Goal: Check status: Check status

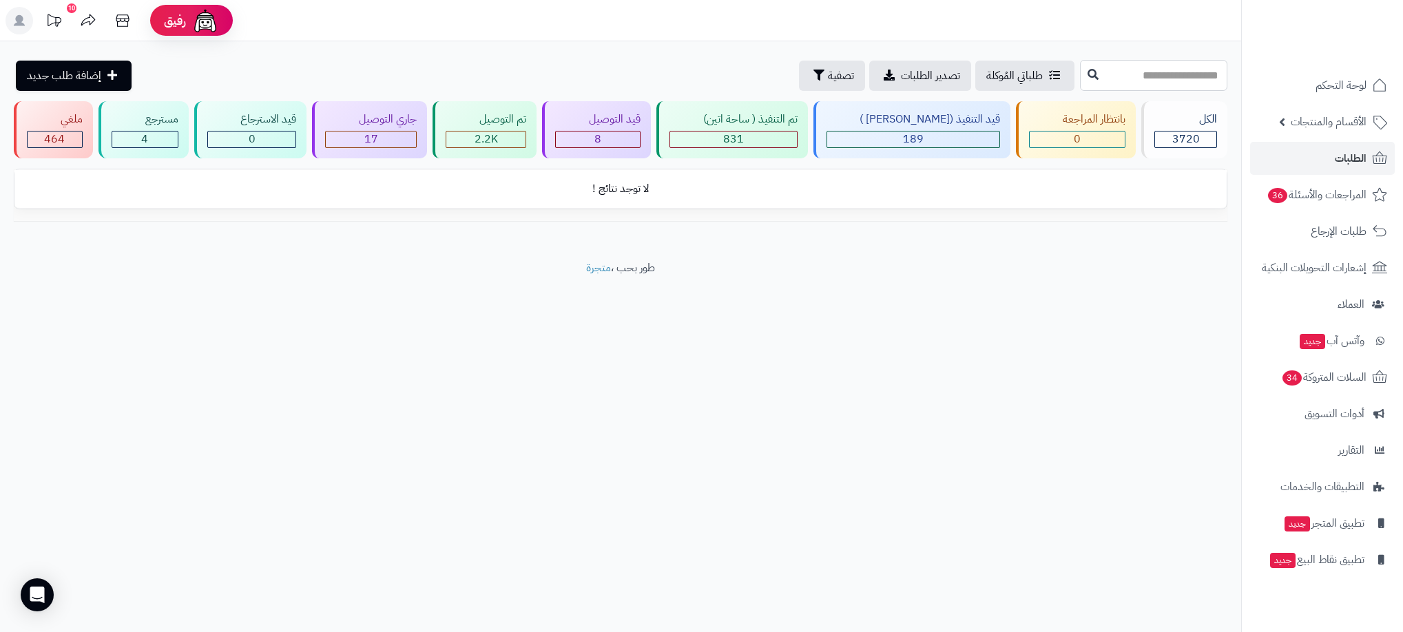
click at [1095, 74] on input "text" at bounding box center [1153, 75] width 147 height 31
type input "****"
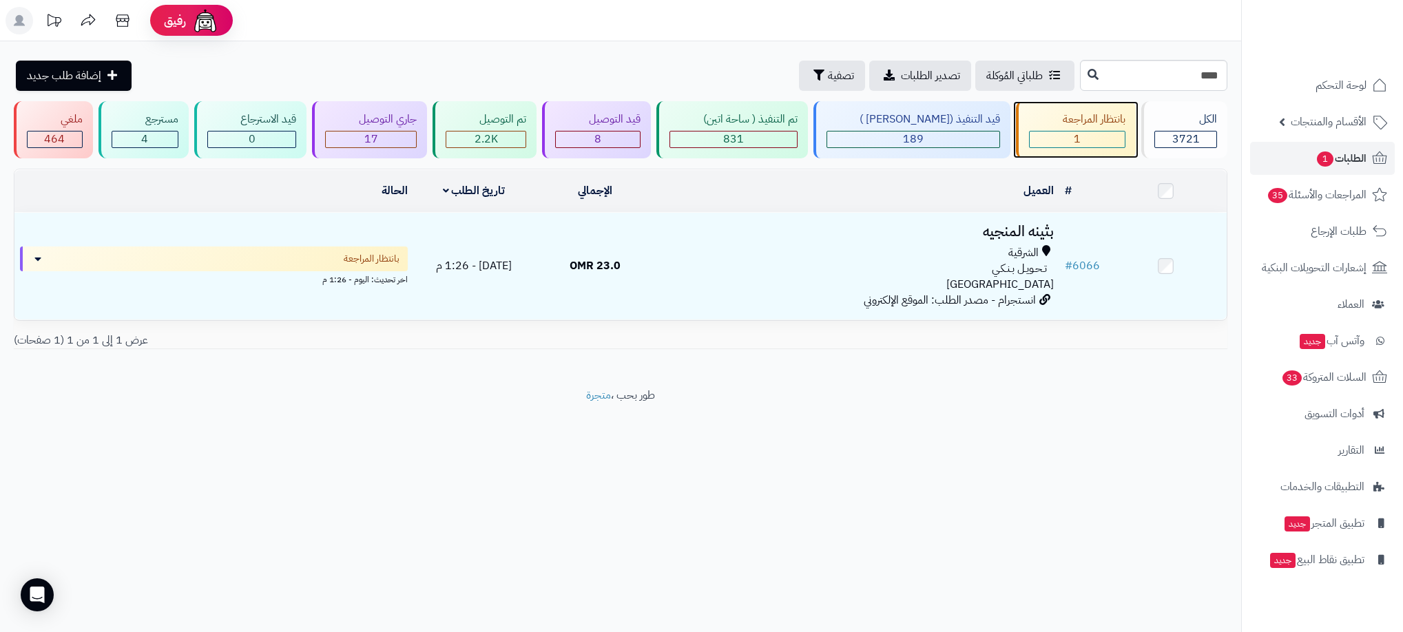
click at [1073, 133] on span "1" at bounding box center [1076, 139] width 7 height 17
click at [1073, 134] on span "1" at bounding box center [1076, 139] width 7 height 17
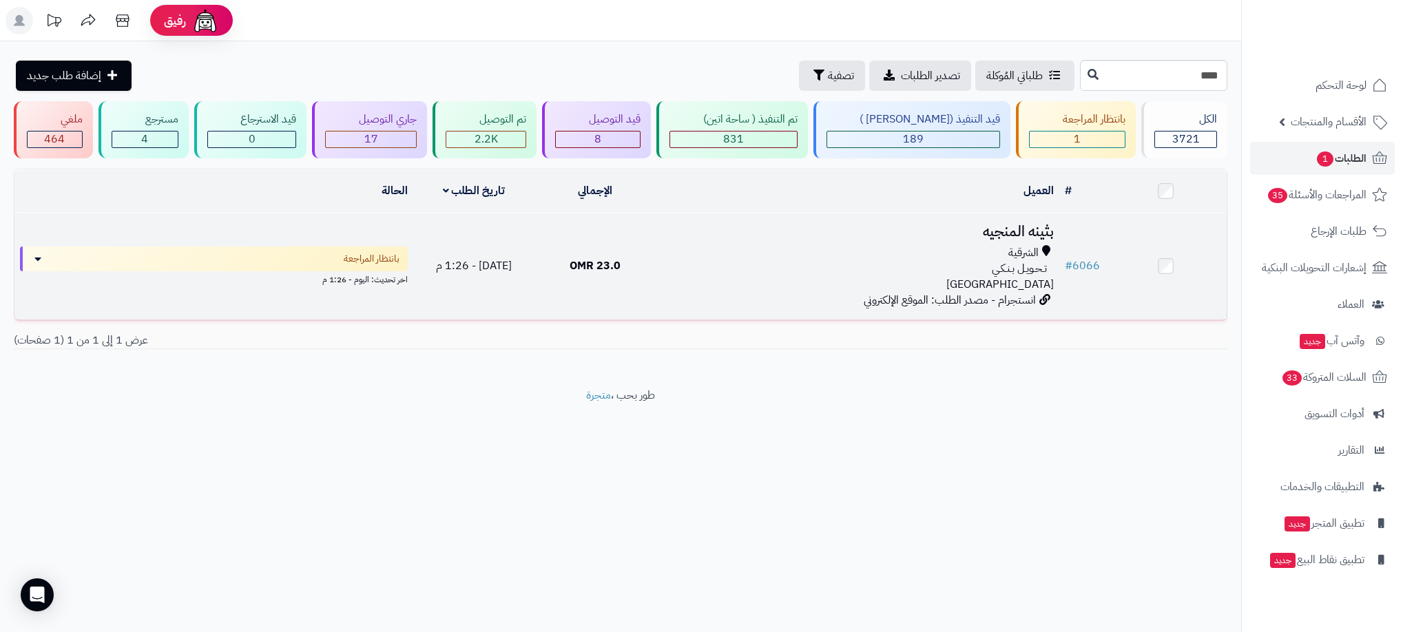
click at [744, 258] on div "الشرقية" at bounding box center [857, 253] width 392 height 16
click at [895, 232] on h3 "بثينه المنجيه" at bounding box center [857, 232] width 392 height 16
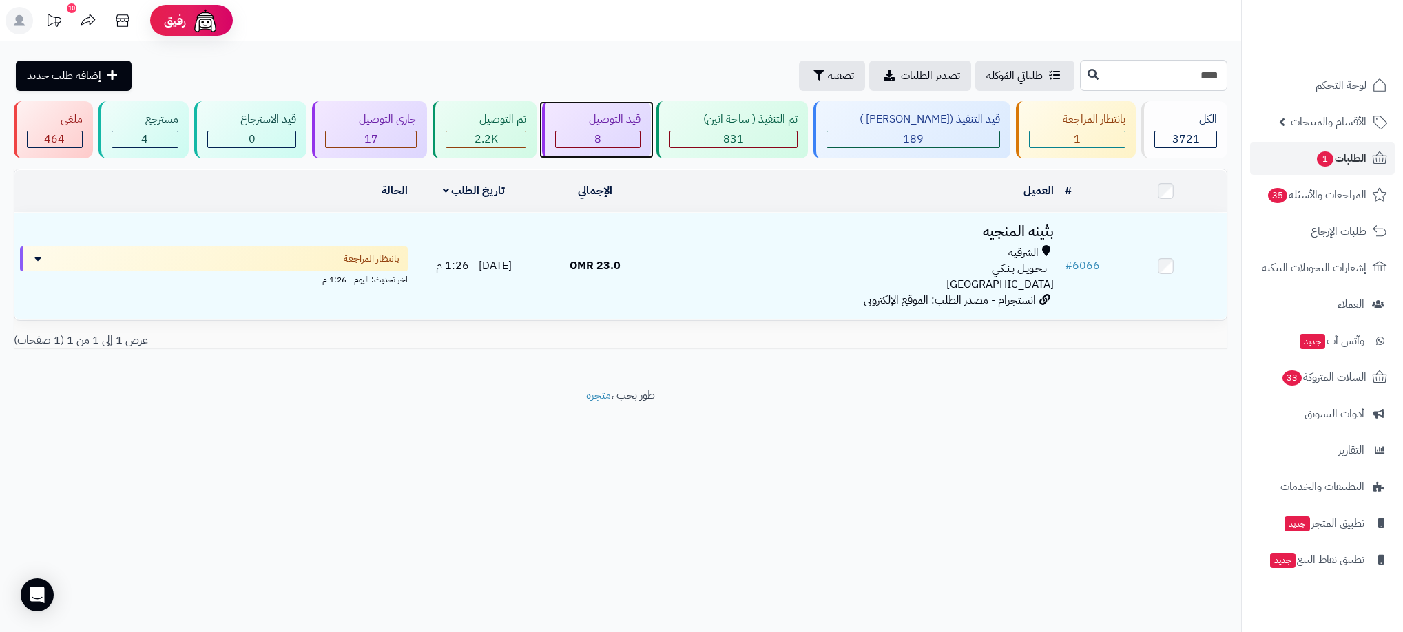
click at [637, 139] on div "8" at bounding box center [598, 140] width 84 height 16
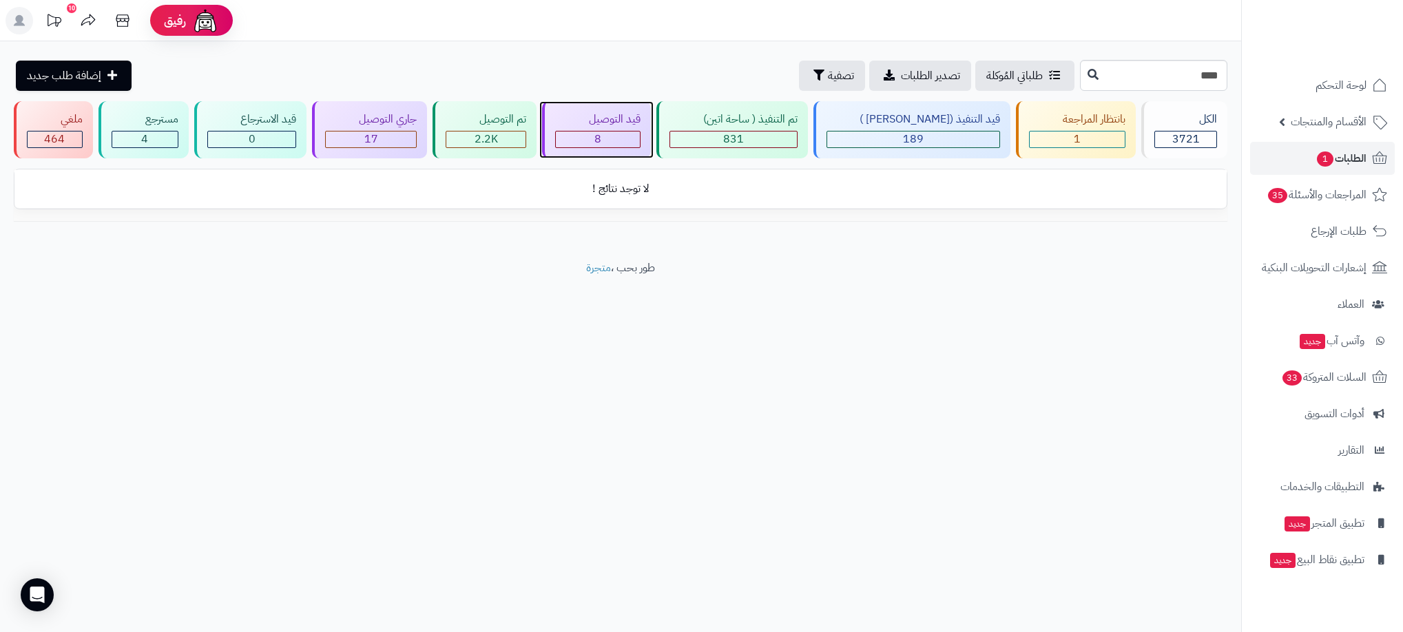
drag, startPoint x: 0, startPoint y: 0, endPoint x: 637, endPoint y: 138, distance: 651.8
click at [637, 138] on div "8" at bounding box center [598, 140] width 84 height 16
click at [1349, 151] on span "الطلبات 1" at bounding box center [1340, 158] width 51 height 19
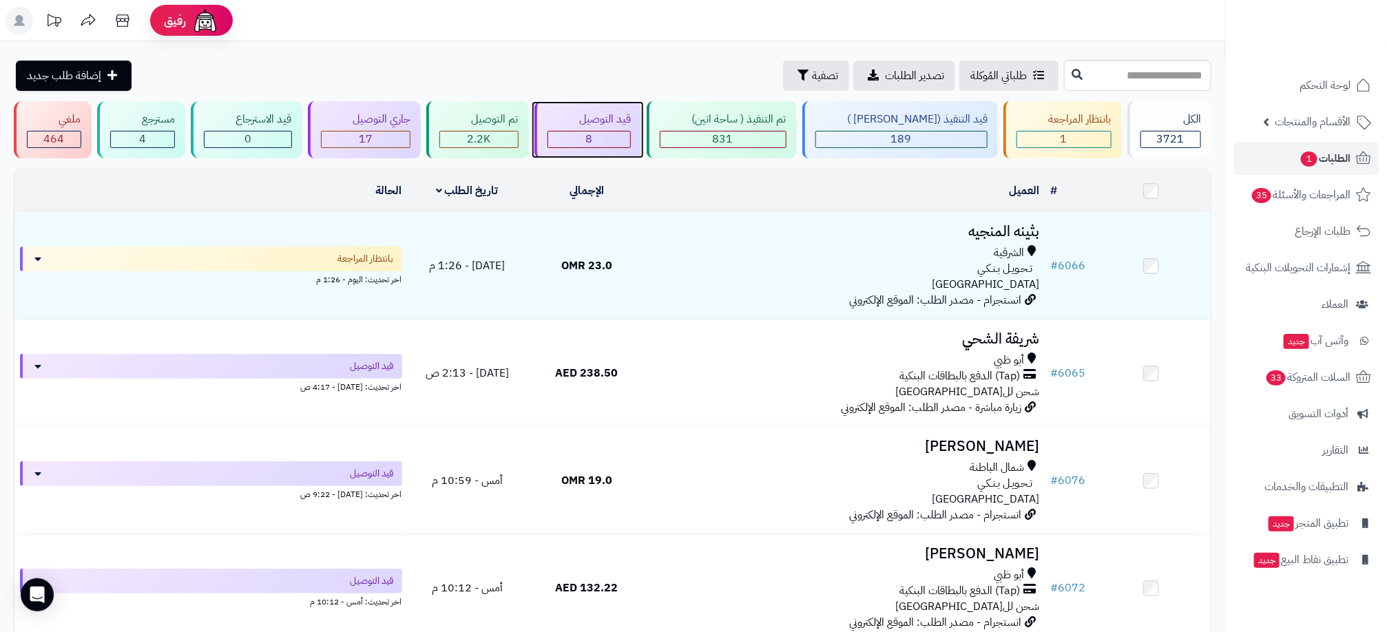
click at [631, 133] on div "8" at bounding box center [589, 140] width 83 height 16
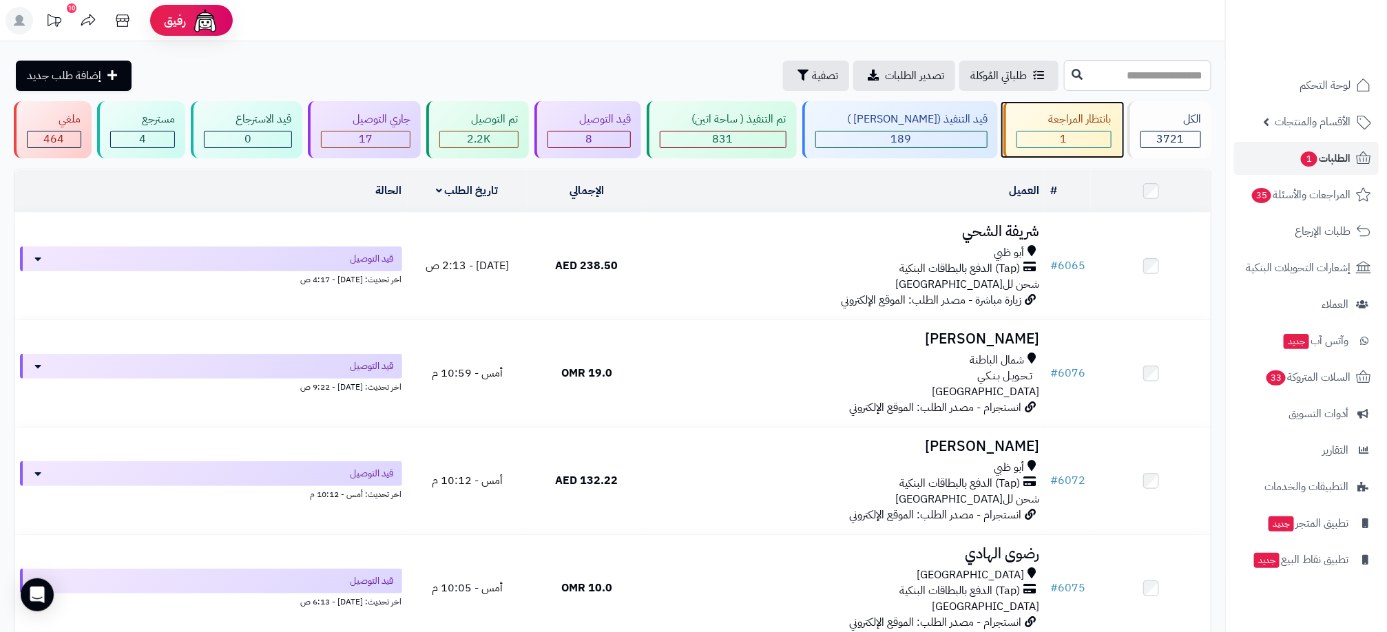
click at [1099, 137] on div "1" at bounding box center [1064, 140] width 94 height 16
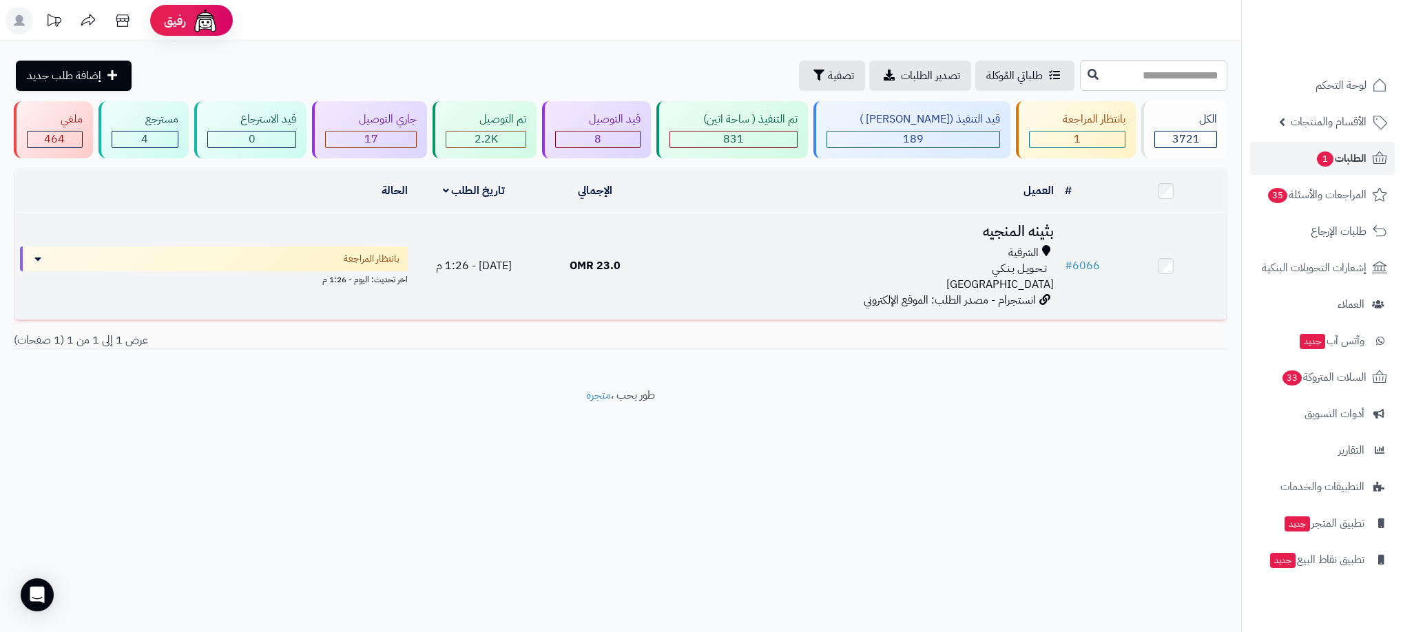
click at [887, 253] on div "الشرقية" at bounding box center [857, 253] width 392 height 16
